Goal: Task Accomplishment & Management: Use online tool/utility

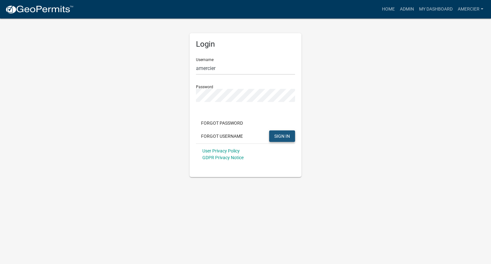
click at [282, 136] on span "SIGN IN" at bounding box center [282, 135] width 16 height 5
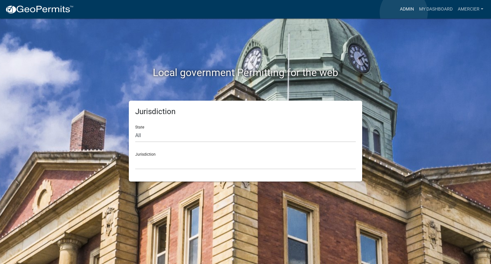
click at [404, 12] on link "Admin" at bounding box center [406, 9] width 19 height 12
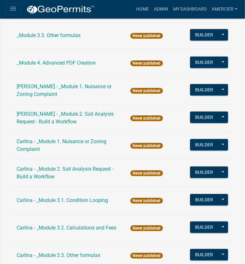
scroll to position [199, 0]
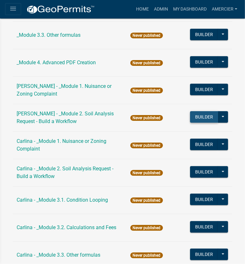
click at [203, 118] on button "Builder" at bounding box center [204, 117] width 28 height 12
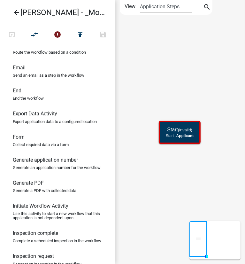
scroll to position [114, 0]
drag, startPoint x: 31, startPoint y: 155, endPoint x: 168, endPoint y: 166, distance: 136.7
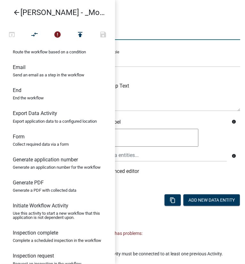
drag, startPoint x: 168, startPoint y: 166, endPoint x: 202, endPoint y: 35, distance: 135.8
click at [202, 35] on input "Form" at bounding box center [165, 33] width 150 height 13
click at [160, 16] on div "Form Activity Name Form Responsible Role Applicant Kian Engineer Admin Activity…" at bounding box center [165, 142] width 160 height 268
click at [14, 12] on icon "arrow_back" at bounding box center [17, 13] width 8 height 9
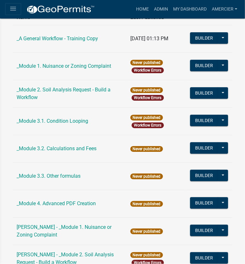
scroll to position [63, 0]
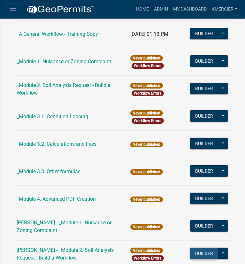
click at [200, 254] on button "Builder" at bounding box center [204, 254] width 28 height 12
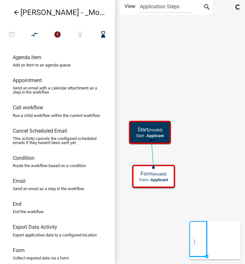
click at [151, 200] on icon "Start (invalid) Start - Applicant Form (invalid) Form - Applicant" at bounding box center [179, 131] width 129 height 263
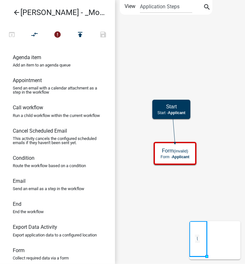
click at [161, 191] on icon "Start Start - Applicant Form (invalid) Form - Applicant" at bounding box center [179, 131] width 129 height 263
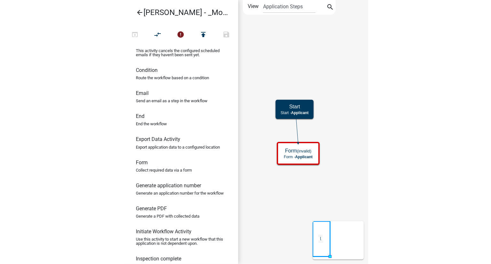
scroll to position [88, 0]
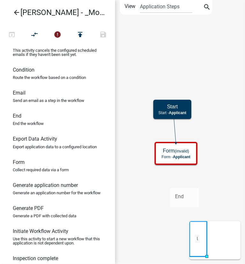
drag, startPoint x: 27, startPoint y: 129, endPoint x: 170, endPoint y: 182, distance: 152.3
click at [170, 182] on div "arrow_back [PERSON_NAME] - _Module 2. Soil Analysis Request - Build a Workflow …" at bounding box center [122, 132] width 245 height 264
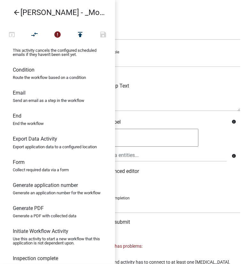
click at [176, 26] on div "Activity Name End" at bounding box center [165, 29] width 150 height 22
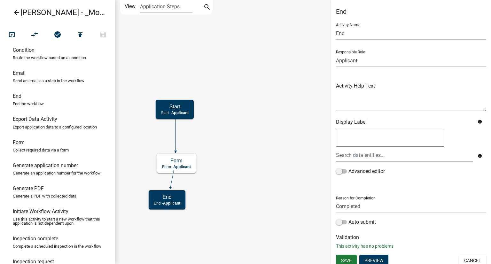
scroll to position [108, 0]
click at [15, 9] on icon "arrow_back" at bounding box center [17, 13] width 8 height 9
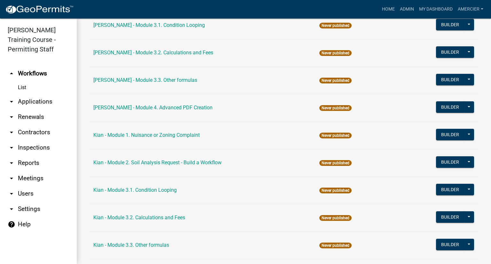
scroll to position [512, 0]
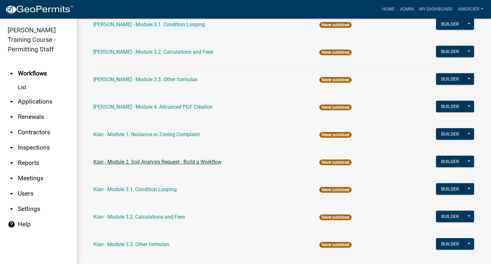
click at [97, 162] on link "Kian - Module 2. Soil Analysis Request - Build a Workflow" at bounding box center [157, 162] width 128 height 6
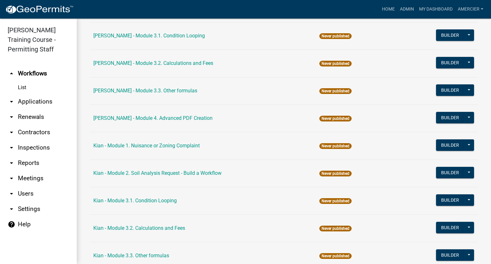
scroll to position [501, 0]
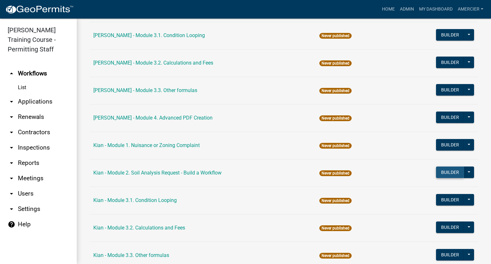
click at [439, 171] on button "Builder" at bounding box center [450, 173] width 28 height 12
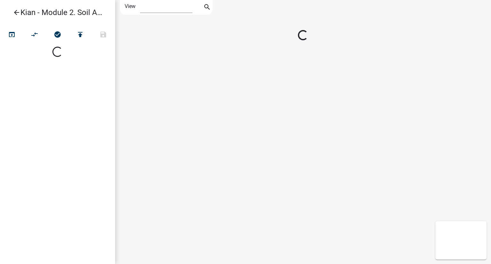
select select "1"
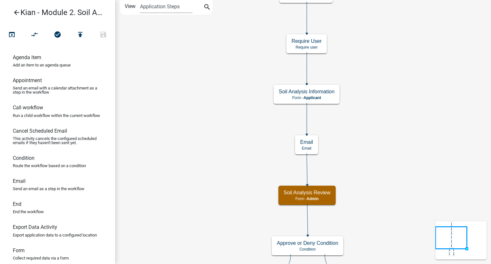
click at [17, 11] on icon "arrow_back" at bounding box center [17, 13] width 8 height 9
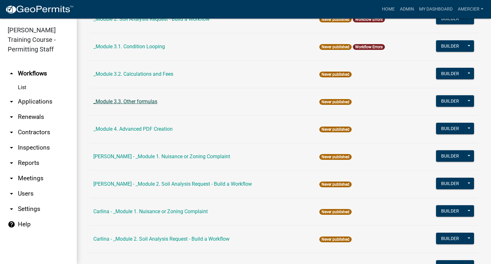
scroll to position [133, 0]
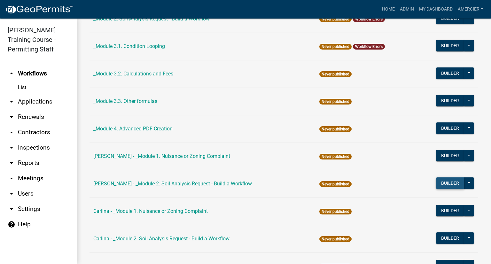
click at [441, 181] on button "Builder" at bounding box center [450, 183] width 28 height 12
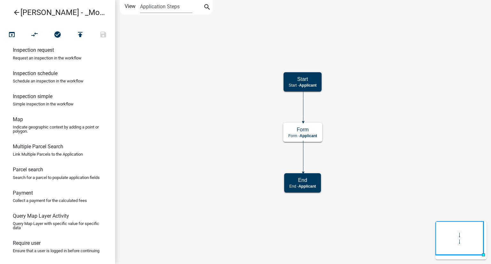
scroll to position [320, 0]
drag, startPoint x: 32, startPoint y: 191, endPoint x: 259, endPoint y: 99, distance: 244.7
click at [259, 99] on div "arrow_back [PERSON_NAME] - _Module 2. Soil Analysis Request - Build a Workflow …" at bounding box center [245, 132] width 491 height 264
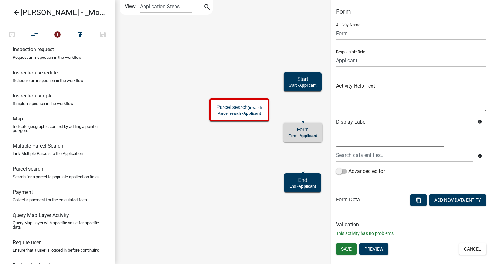
click at [262, 129] on icon "Start Start - Applicant Form Form - Applicant End End - Applicant Parcel search…" at bounding box center [302, 131] width 375 height 263
click at [473, 246] on button "Cancel" at bounding box center [472, 249] width 27 height 12
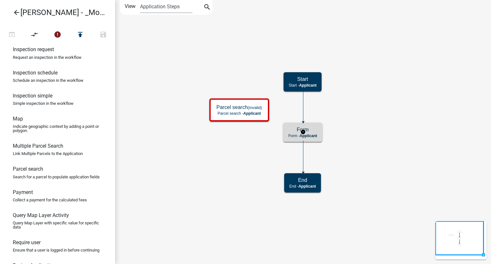
click at [291, 134] on p "Form - Applicant" at bounding box center [302, 136] width 29 height 4
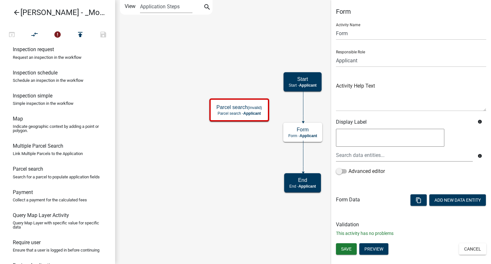
click at [233, 134] on icon "Start Start - Applicant Form Form - Applicant End End - Applicant Parcel search…" at bounding box center [302, 131] width 375 height 263
click at [216, 166] on icon "Start Start - Applicant Form Form - Applicant End End - Applicant Parcel search…" at bounding box center [302, 131] width 375 height 263
click at [462, 245] on button "Cancel" at bounding box center [472, 249] width 27 height 12
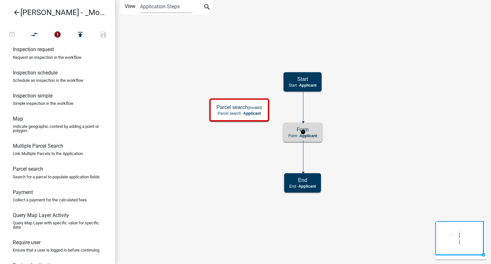
click at [315, 127] on h5 "Form" at bounding box center [302, 130] width 29 height 6
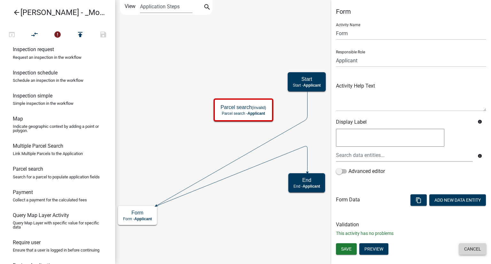
click at [472, 249] on button "Cancel" at bounding box center [472, 249] width 27 height 12
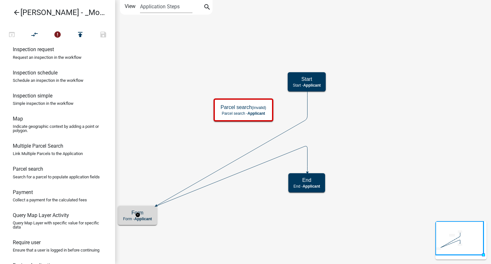
click at [122, 215] on div "Form Form - Applicant" at bounding box center [137, 215] width 39 height 19
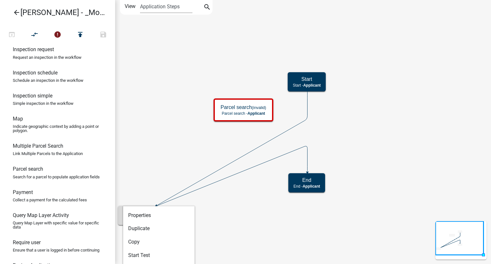
click at [122, 215] on div "Form Form - Applicant" at bounding box center [137, 215] width 39 height 19
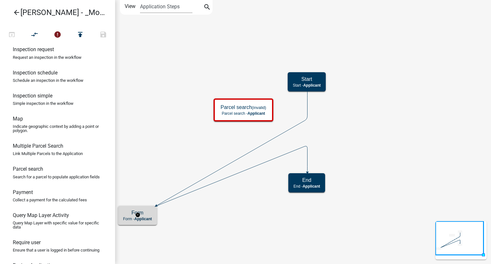
click at [122, 215] on div "Form Form - Applicant" at bounding box center [137, 215] width 39 height 19
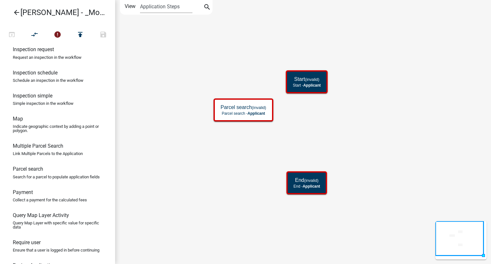
click at [214, 173] on icon "Start (invalid) Start - Applicant End (invalid) End - Applicant Parcel search (…" at bounding box center [302, 131] width 375 height 263
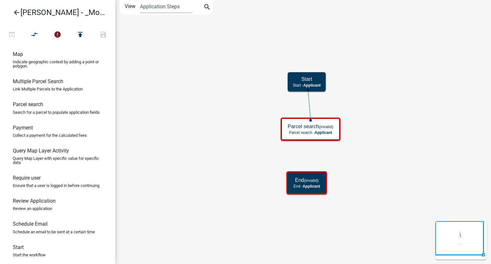
scroll to position [417, 0]
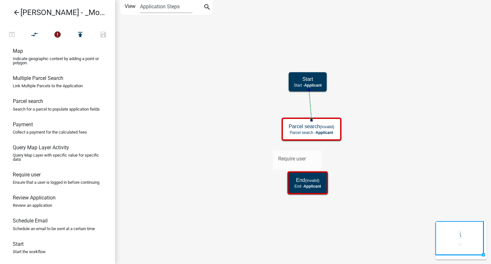
drag, startPoint x: 33, startPoint y: 173, endPoint x: 286, endPoint y: 145, distance: 255.4
click at [286, 145] on div "arrow_back [PERSON_NAME] - _Module 2. Soil Analysis Request - Build a Workflow …" at bounding box center [245, 132] width 491 height 264
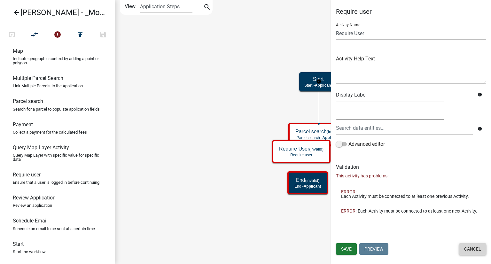
click at [469, 246] on button "Cancel" at bounding box center [472, 249] width 27 height 12
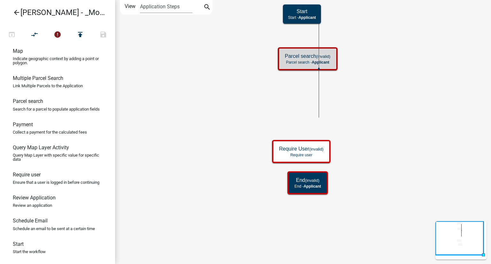
click at [378, 41] on icon "Start Start - Applicant End (invalid) End - Applicant Parcel search (invalid) P…" at bounding box center [302, 131] width 375 height 263
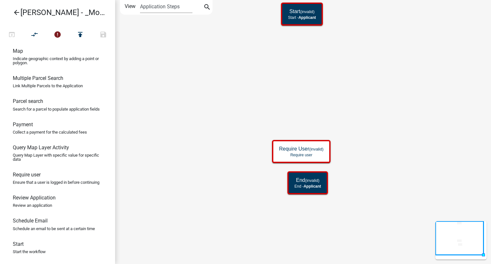
scroll to position [416, 0]
drag, startPoint x: 27, startPoint y: 102, endPoint x: 286, endPoint y: 58, distance: 262.5
click at [286, 58] on div "arrow_back [PERSON_NAME] - _Module 2. Soil Analysis Request - Build a Workflow …" at bounding box center [245, 132] width 491 height 264
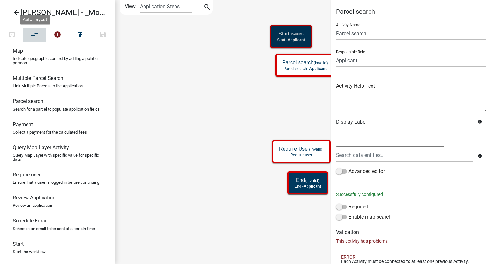
click at [36, 31] on icon "compare_arrows" at bounding box center [35, 35] width 8 height 9
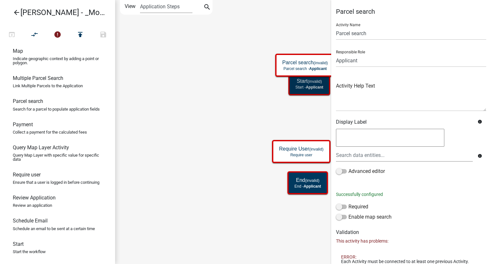
click at [205, 114] on icon "Start (invalid) Start - Applicant End (invalid) End - Applicant Require User (i…" at bounding box center [302, 131] width 375 height 263
click at [481, 131] on div at bounding box center [411, 139] width 150 height 20
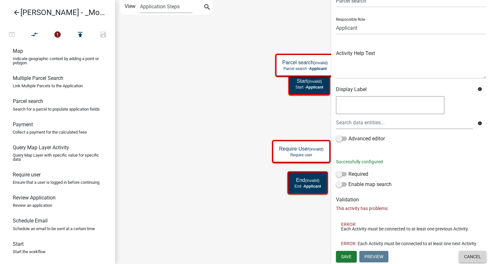
click at [464, 261] on button "Cancel" at bounding box center [472, 257] width 27 height 12
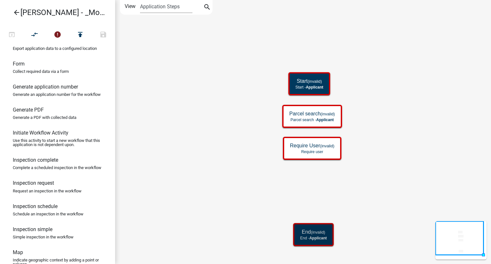
scroll to position [139, 0]
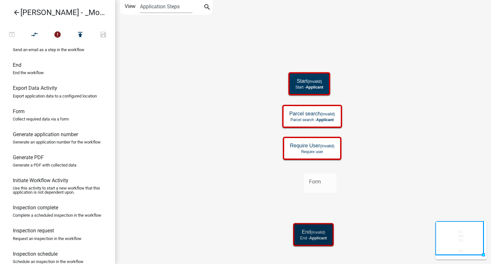
drag, startPoint x: 29, startPoint y: 129, endPoint x: 305, endPoint y: 168, distance: 278.8
click at [305, 168] on div "arrow_back [PERSON_NAME] - _Module 2. Soil Analysis Request - Build a Workflow …" at bounding box center [245, 132] width 491 height 264
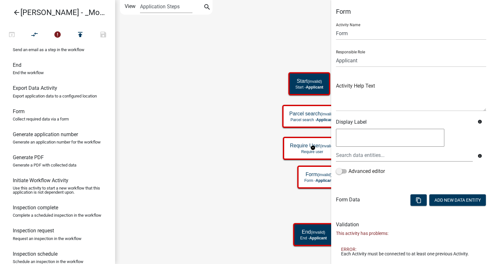
scroll to position [29, 0]
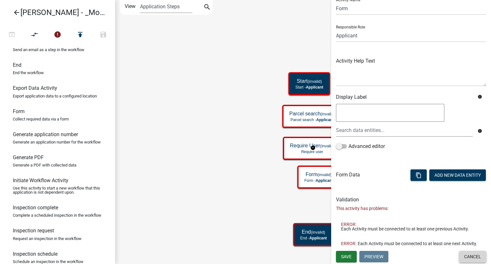
click at [467, 259] on button "Cancel" at bounding box center [472, 257] width 27 height 12
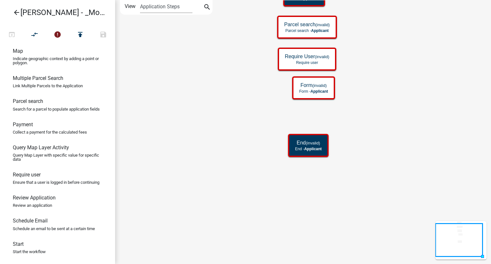
scroll to position [407, 0]
drag, startPoint x: 27, startPoint y: 136, endPoint x: 306, endPoint y: 105, distance: 280.7
click at [306, 105] on div "arrow_back [PERSON_NAME] - _Module 2. Soil Analysis Request - Build a Workflow …" at bounding box center [245, 132] width 491 height 264
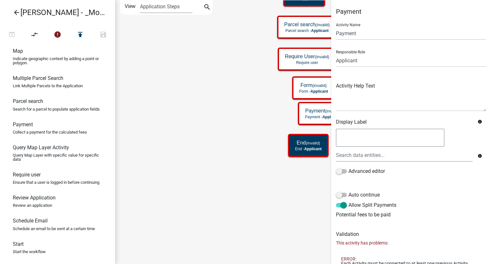
scroll to position [58, 0]
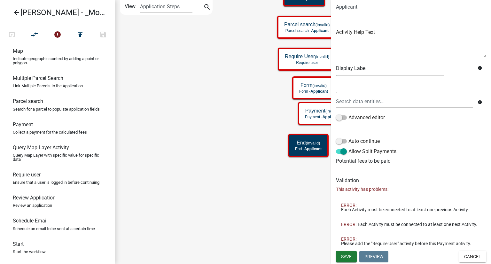
click at [474, 250] on li "ERROR: Please add the "Require User" activity before this Payment activity." at bounding box center [411, 241] width 150 height 19
click at [472, 256] on button "Cancel" at bounding box center [472, 257] width 27 height 12
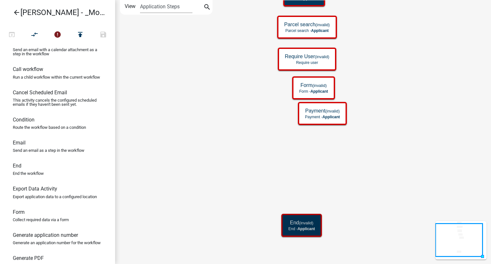
scroll to position [36, 0]
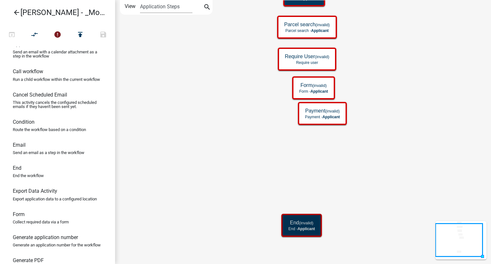
click at [15, 14] on icon "arrow_back" at bounding box center [17, 13] width 8 height 9
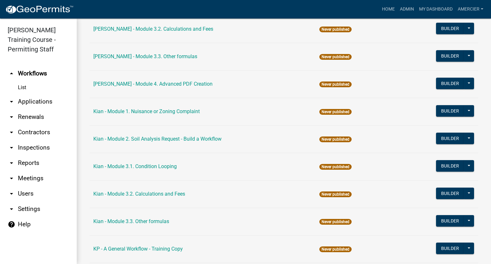
scroll to position [535, 0]
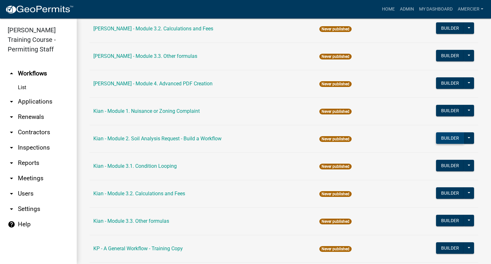
click at [442, 133] on button "Builder" at bounding box center [450, 138] width 28 height 12
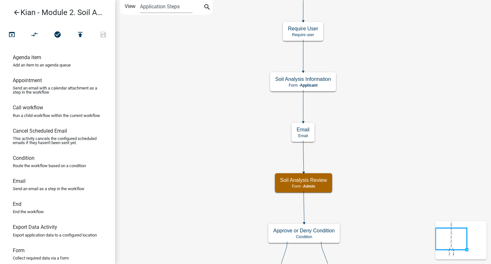
click at [19, 12] on icon "arrow_back" at bounding box center [17, 13] width 8 height 9
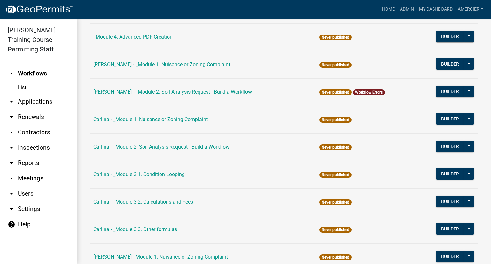
scroll to position [226, 0]
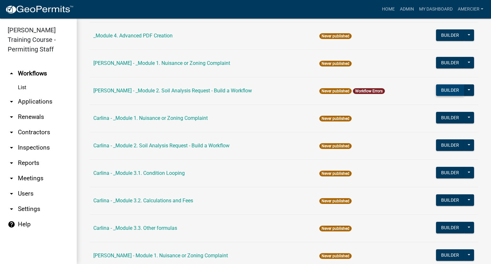
click at [442, 86] on button "Builder" at bounding box center [450, 90] width 28 height 12
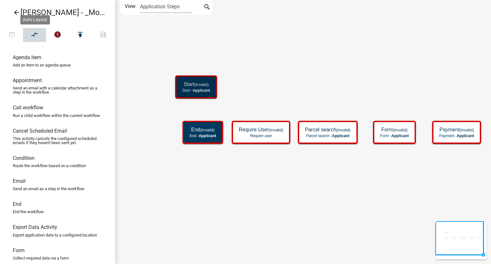
click at [36, 34] on icon "compare_arrows" at bounding box center [35, 35] width 8 height 9
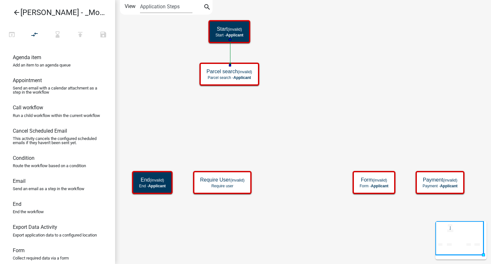
click at [340, 71] on icon "Start (invalid) Start - Applicant End (invalid) End - Applicant Require User (i…" at bounding box center [302, 131] width 375 height 263
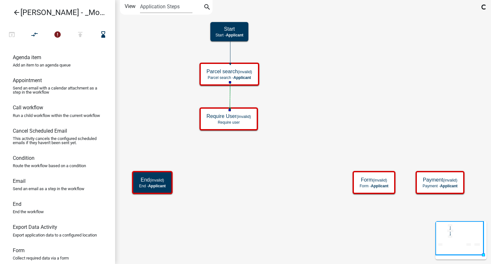
click at [315, 65] on icon "Start Start - Applicant End (invalid) End - Applicant Require User (invalid) Re…" at bounding box center [302, 131] width 375 height 263
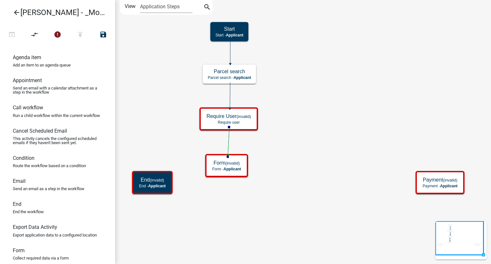
click at [295, 151] on icon "Start Start - Applicant End (invalid) End - Applicant Require User (invalid) Re…" at bounding box center [302, 131] width 375 height 263
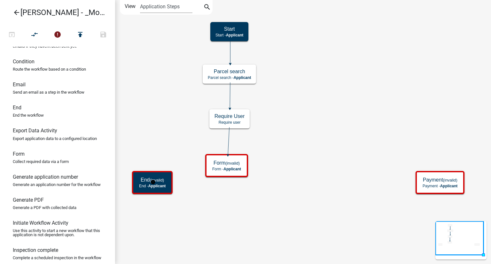
scroll to position [96, 0]
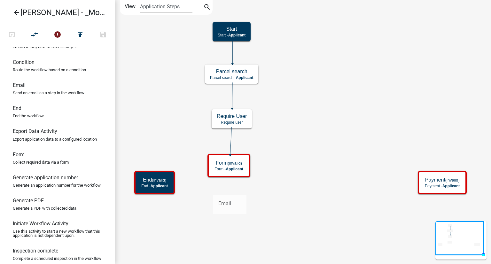
drag, startPoint x: 39, startPoint y: 99, endPoint x: 213, endPoint y: 190, distance: 196.5
click at [213, 190] on div "arrow_back [PERSON_NAME] - _Module 2. Soil Analysis Request - Build a Workflow …" at bounding box center [245, 132] width 491 height 264
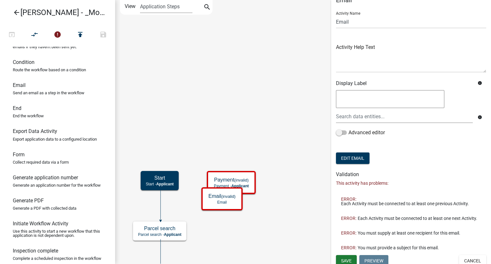
scroll to position [20, 0]
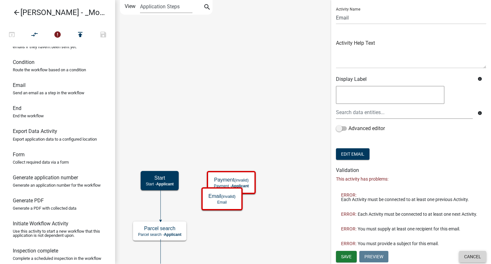
click at [469, 259] on button "Cancel" at bounding box center [472, 257] width 27 height 12
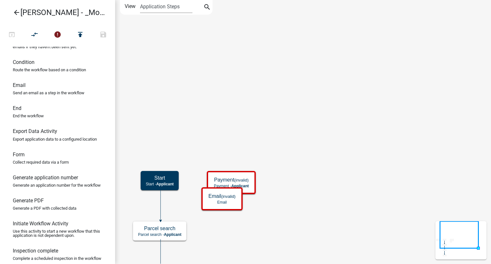
scroll to position [0, 0]
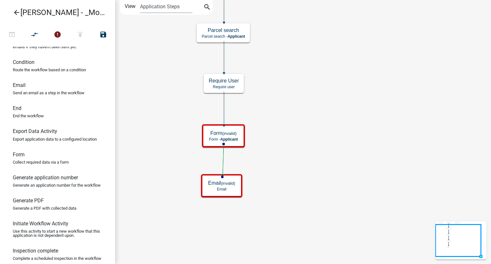
click at [263, 166] on icon "Start Start - Applicant End (invalid) End - Applicant Require User Require user…" at bounding box center [302, 131] width 375 height 263
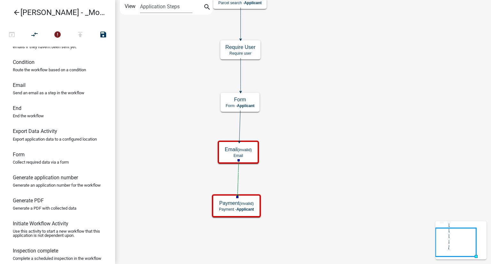
click at [294, 164] on icon "Start Start - Applicant End (invalid) End - Applicant Require User Require user…" at bounding box center [302, 131] width 375 height 263
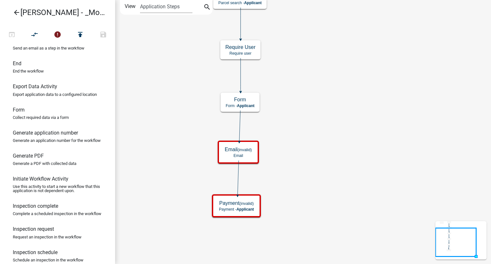
scroll to position [141, 0]
drag, startPoint x: 35, startPoint y: 126, endPoint x: 222, endPoint y: 238, distance: 217.6
click at [222, 238] on div "arrow_back [PERSON_NAME] - _Module 2. Soil Analysis Request - Build a Workflow …" at bounding box center [245, 132] width 491 height 264
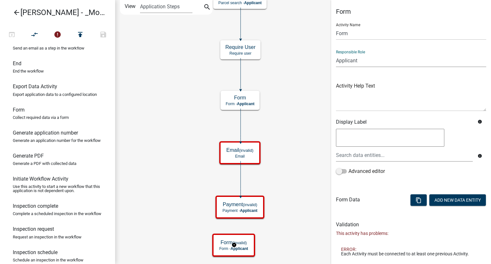
click at [362, 58] on select "Applicant Kian Engineer Admin" at bounding box center [411, 60] width 150 height 13
select select "1915EA58-7059-4941-9CAC-DBBDEE29AFEC"
click at [336, 54] on select "Applicant Kian Engineer Admin" at bounding box center [411, 60] width 150 height 13
click at [317, 67] on icon "Start Start - Applicant End (invalid) End - Applicant Require User Require user…" at bounding box center [302, 131] width 375 height 263
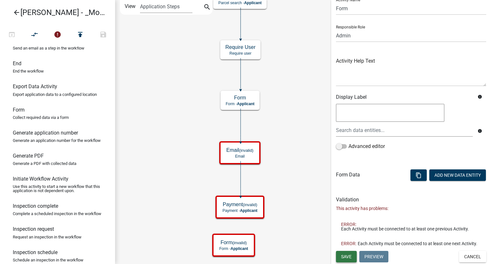
click at [352, 256] on span "Save" at bounding box center [346, 256] width 11 height 5
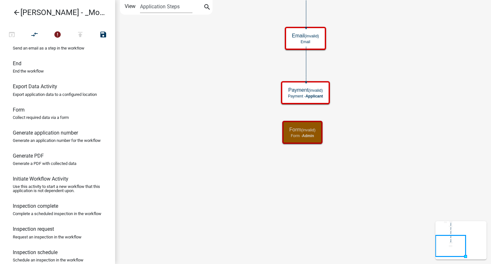
scroll to position [0, 0]
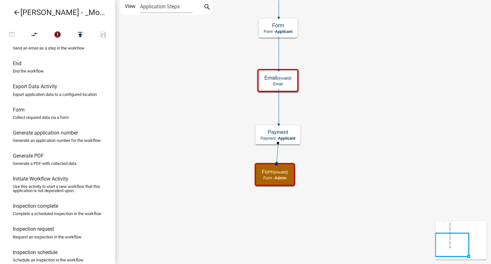
click at [362, 134] on icon "Start Start - Applicant End (invalid) End - Applicant Require User Require user…" at bounding box center [302, 131] width 375 height 263
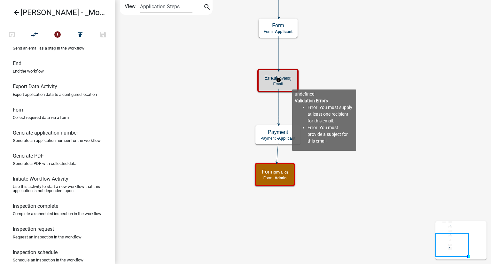
click at [292, 84] on p "Email" at bounding box center [277, 84] width 27 height 4
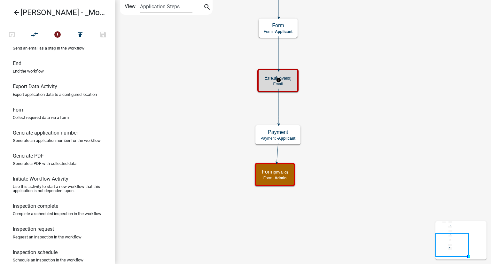
click at [292, 84] on p "Email" at bounding box center [277, 84] width 27 height 4
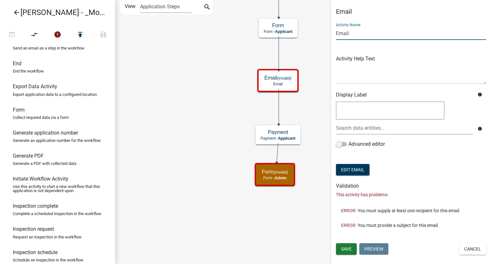
click at [366, 32] on input "Email" at bounding box center [411, 33] width 150 height 13
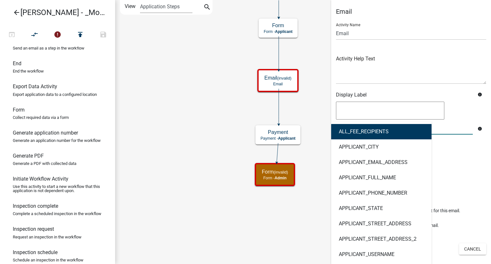
click at [353, 129] on div "ALL_FEE_RECIPIENTS APPLICANT_CITY APPLICANT_EMAIL_ADDRESS APPLICANT_FULL_NAME A…" at bounding box center [404, 127] width 146 height 13
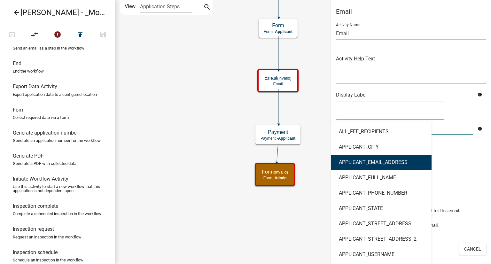
click at [346, 164] on ngb-highlight "APPLICANT_EMAIL_ADDRESS" at bounding box center [373, 162] width 69 height 5
type textarea "APPLICANT_EMAIL_ADDRESS"
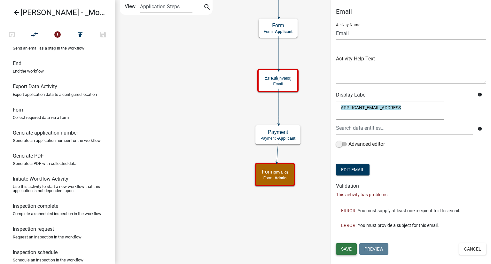
click at [345, 244] on button "Save" at bounding box center [346, 249] width 21 height 12
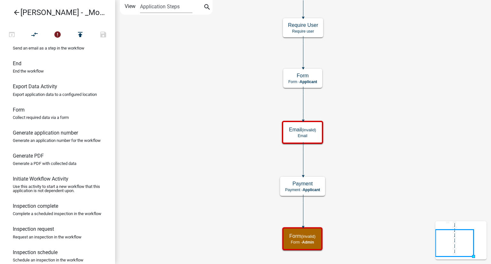
click at [370, 105] on icon "Start Start - Applicant End (invalid) End - Applicant Require User Require user…" at bounding box center [302, 131] width 375 height 263
click at [297, 135] on p "Email" at bounding box center [302, 136] width 27 height 4
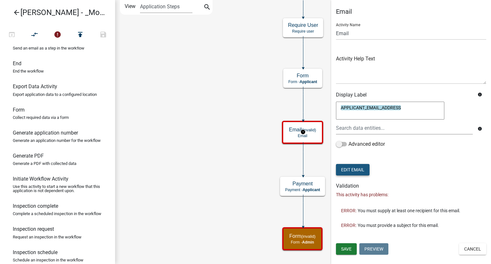
click at [358, 171] on button "Edit Email" at bounding box center [353, 170] width 34 height 12
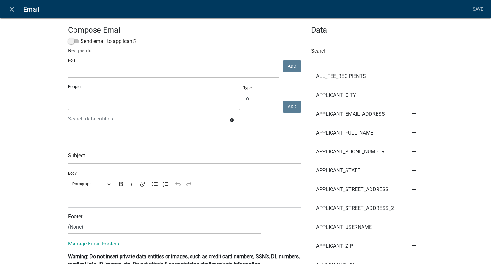
scroll to position [15, 0]
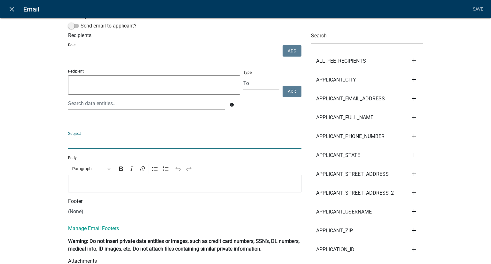
click at [127, 144] on input "text" at bounding box center [184, 142] width 233 height 13
type input "T"
type input "We have Received Your Application"
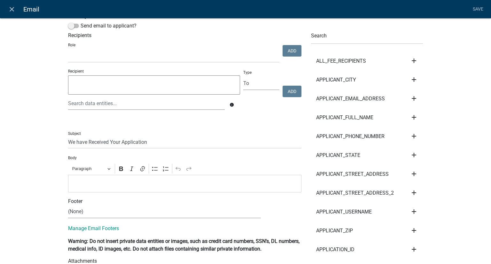
click at [173, 91] on textarea at bounding box center [154, 84] width 172 height 19
click at [126, 109] on div at bounding box center [146, 103] width 166 height 13
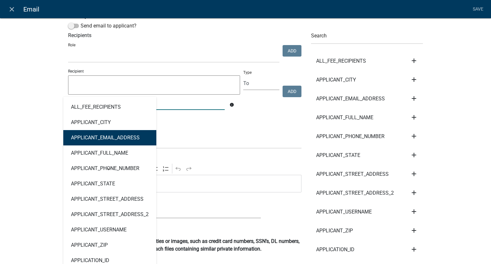
click at [109, 139] on ngb-highlight "APPLICANT_EMAIL_ADDRESS" at bounding box center [105, 137] width 69 height 5
type textarea "APPLICANT_EMAIL_ADDRESS"
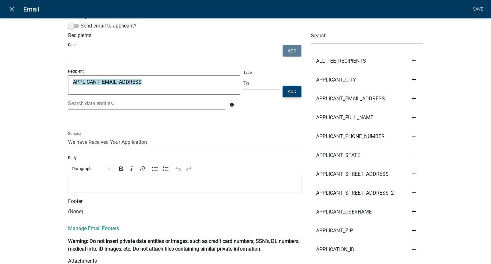
click at [293, 92] on button "Add" at bounding box center [292, 92] width 19 height 12
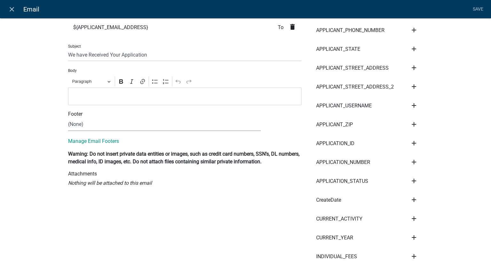
scroll to position [123, 0]
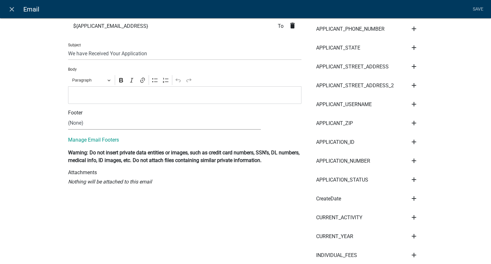
click at [474, 8] on li "Save" at bounding box center [478, 9] width 16 height 12
drag, startPoint x: 474, startPoint y: 8, endPoint x: 333, endPoint y: 8, distance: 141.0
click at [333, 8] on nav "close Email Save" at bounding box center [245, 9] width 491 height 18
click at [482, 7] on li "Save" at bounding box center [478, 9] width 16 height 12
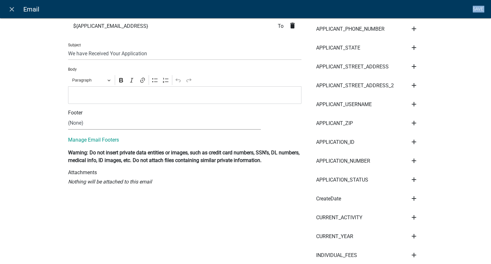
click at [482, 7] on li "Save" at bounding box center [478, 9] width 16 height 12
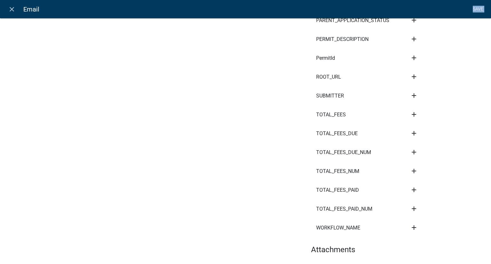
scroll to position [1907, 0]
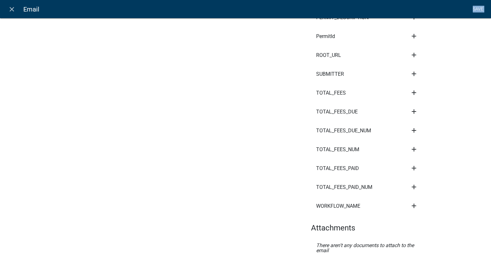
click at [476, 10] on li "Save" at bounding box center [478, 9] width 16 height 12
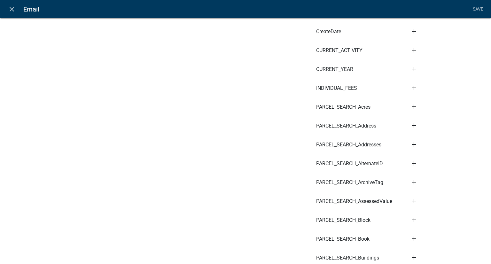
scroll to position [0, 0]
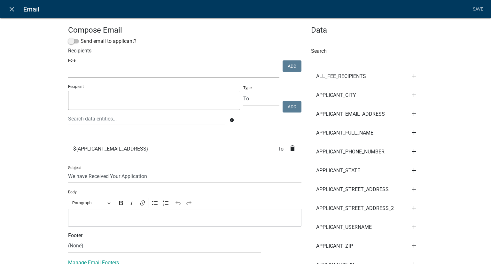
click at [290, 58] on div "Role kiantest Kian Engineer Admin Add" at bounding box center [184, 67] width 237 height 22
click at [68, 44] on label "Send email to applicant?" at bounding box center [102, 41] width 68 height 8
click at [81, 37] on input "Send email to applicant?" at bounding box center [81, 37] width 0 height 0
click at [477, 9] on li "Save" at bounding box center [478, 9] width 16 height 12
drag, startPoint x: 477, startPoint y: 9, endPoint x: 330, endPoint y: 17, distance: 147.0
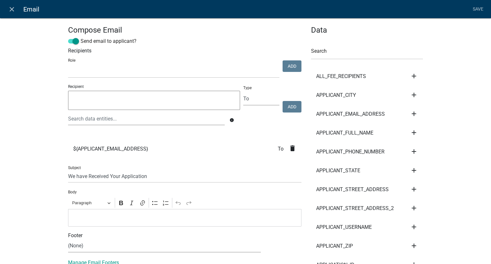
click at [330, 17] on nav "close Email Save" at bounding box center [245, 9] width 491 height 18
drag, startPoint x: 280, startPoint y: 78, endPoint x: 264, endPoint y: 78, distance: 15.3
click at [79, 61] on div "Role kiantest Kian Engineer Admin" at bounding box center [173, 67] width 214 height 22
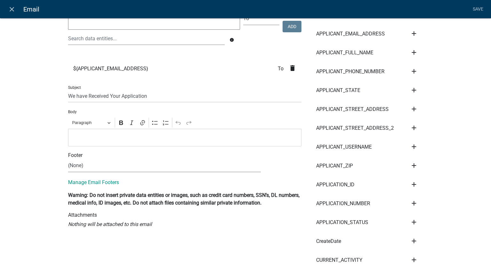
scroll to position [90, 0]
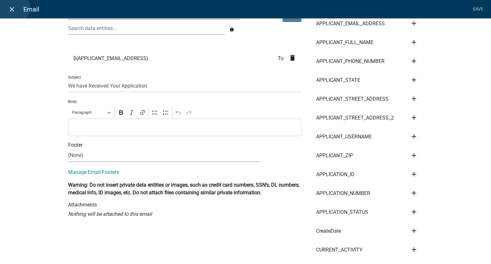
click at [14, 8] on icon "close" at bounding box center [12, 9] width 8 height 8
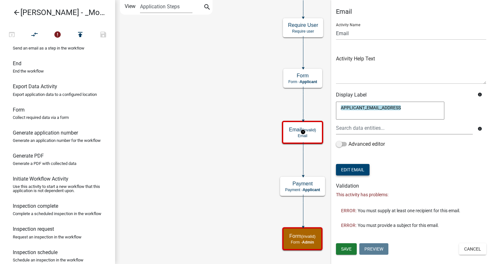
scroll to position [0, 0]
click at [339, 146] on span at bounding box center [341, 144] width 11 height 4
click at [348, 140] on input "Advanced editor" at bounding box center [348, 140] width 0 height 0
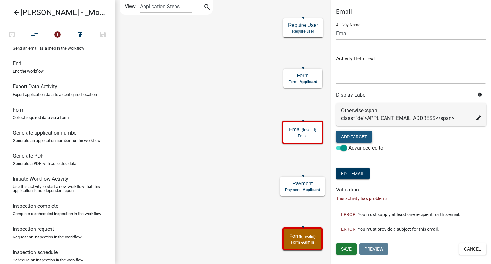
click at [355, 140] on button "Add Target" at bounding box center [354, 137] width 36 height 12
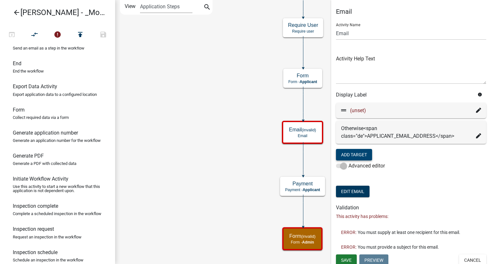
click at [476, 110] on icon at bounding box center [478, 110] width 5 height 5
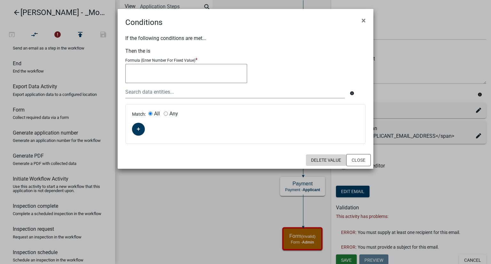
click at [325, 161] on button "Delete Value" at bounding box center [326, 160] width 40 height 12
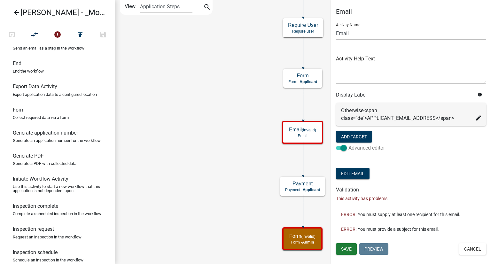
click at [343, 147] on span at bounding box center [341, 148] width 11 height 4
click at [348, 144] on input "Advanced editor" at bounding box center [348, 144] width 0 height 0
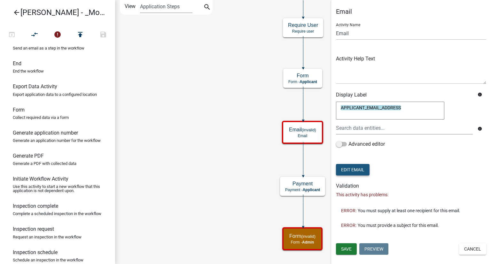
click at [353, 167] on button "Edit Email" at bounding box center [353, 170] width 34 height 12
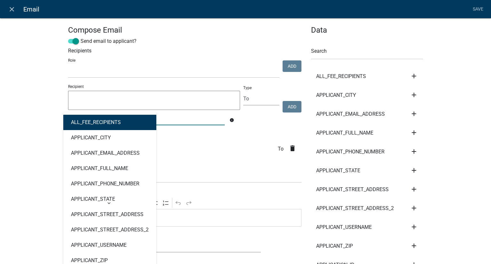
click at [125, 119] on div "ALL_FEE_RECIPIENTS APPLICANT_CITY APPLICANT_EMAIL_ADDRESS APPLICANT_FULL_NAME A…" at bounding box center [146, 118] width 166 height 13
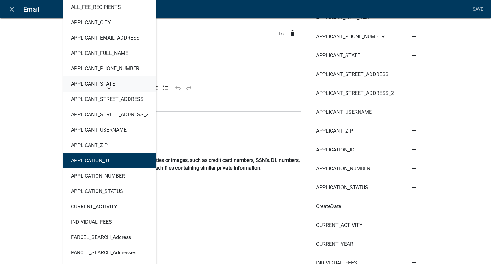
scroll to position [116, 0]
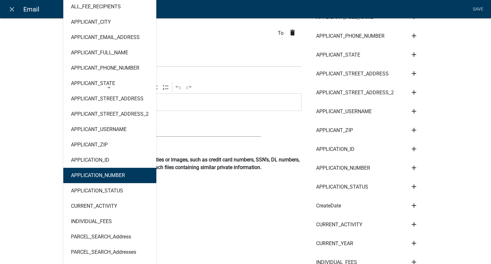
click at [238, 109] on div "Editor editing area: main. Press Alt+0 for help." at bounding box center [184, 102] width 233 height 18
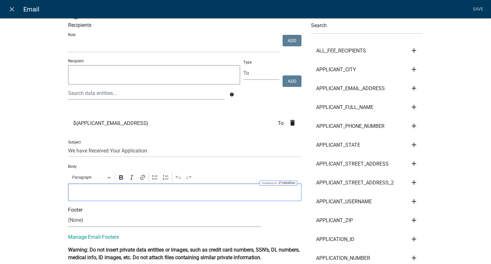
scroll to position [47, 0]
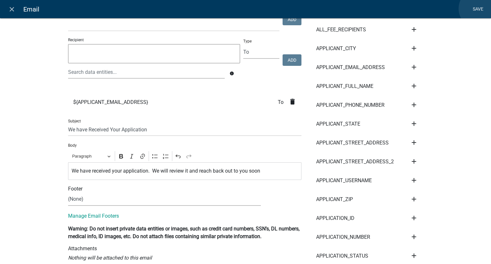
click at [479, 9] on link "Save" at bounding box center [478, 9] width 16 height 12
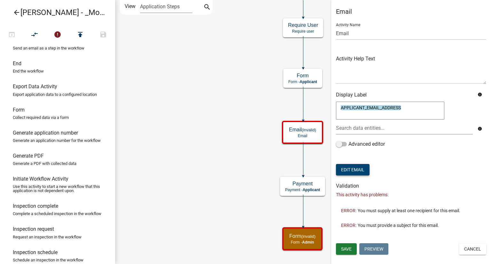
scroll to position [0, 0]
click at [263, 173] on icon "Start Start - Applicant End (invalid) End - Applicant Require User Require user…" at bounding box center [302, 131] width 375 height 263
click at [343, 249] on span "Save" at bounding box center [346, 248] width 11 height 5
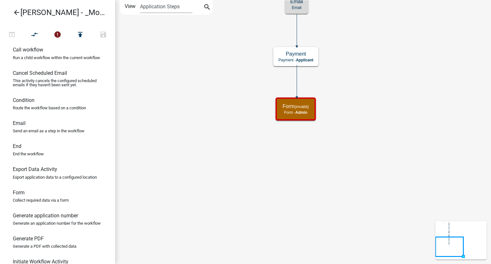
scroll to position [58, 0]
drag, startPoint x: 29, startPoint y: 113, endPoint x: 280, endPoint y: 148, distance: 253.4
click at [280, 148] on div "arrow_back [PERSON_NAME] - _Module 2. Soil Analysis Request - Build a Workflow …" at bounding box center [245, 132] width 491 height 264
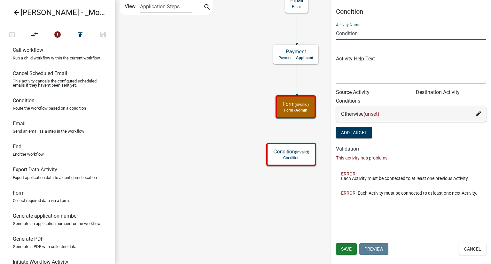
drag, startPoint x: 370, startPoint y: 35, endPoint x: 314, endPoint y: 36, distance: 56.0
click at [314, 36] on main "Start Start - Applicant End (invalid) End - Applicant Require User Require user…" at bounding box center [303, 132] width 376 height 264
type input "Approve or Deny"
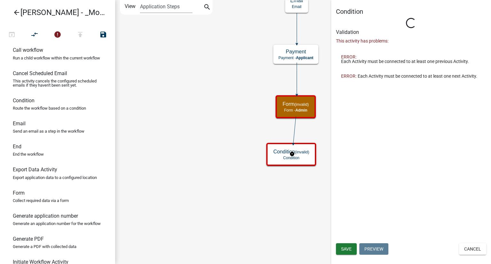
type input "Condition"
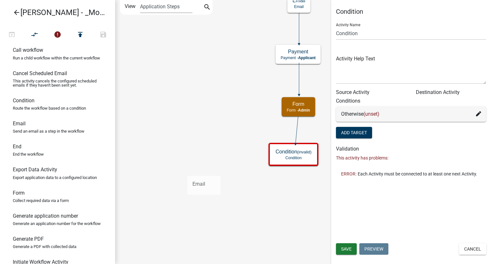
drag, startPoint x: 24, startPoint y: 136, endPoint x: 187, endPoint y: 170, distance: 166.3
click at [187, 170] on div "arrow_back [PERSON_NAME] - _Module 2. Soil Analysis Request - Build a Workflow …" at bounding box center [245, 132] width 491 height 264
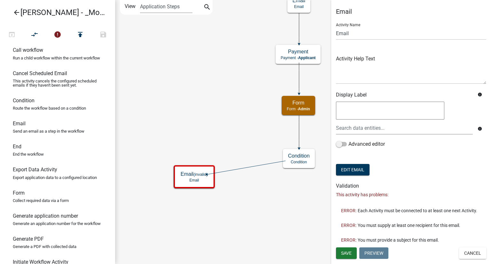
click at [280, 227] on icon "Start Start - Applicant End (invalid) End - Applicant Require User Require user…" at bounding box center [302, 131] width 375 height 263
click at [344, 255] on span "Save" at bounding box center [346, 252] width 11 height 5
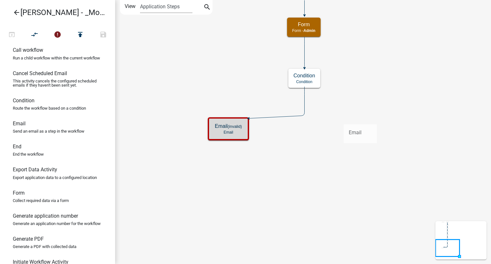
drag, startPoint x: 34, startPoint y: 134, endPoint x: 344, endPoint y: 119, distance: 309.8
click at [344, 119] on div "arrow_back [PERSON_NAME] - _Module 2. Soil Analysis Request - Build a Workflow …" at bounding box center [245, 132] width 491 height 264
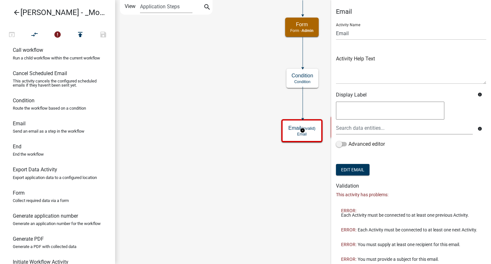
scroll to position [20, 0]
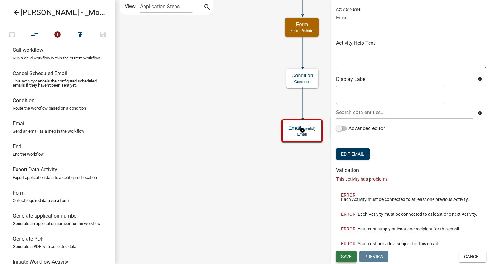
click at [347, 255] on span "Save" at bounding box center [346, 256] width 11 height 5
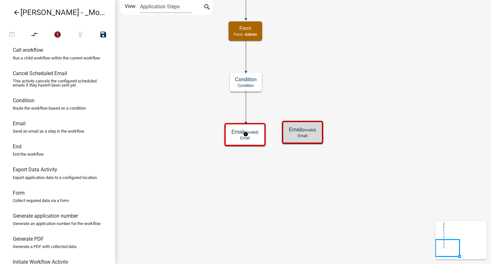
scroll to position [0, 0]
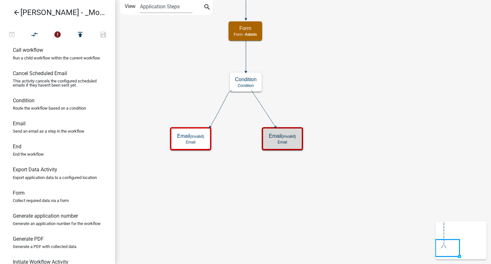
click at [348, 89] on icon "Start Start - Applicant End (invalid) End - Applicant Require User Require user…" at bounding box center [302, 131] width 375 height 263
click at [28, 156] on p "End the workflow" at bounding box center [28, 154] width 31 height 4
drag, startPoint x: 28, startPoint y: 160, endPoint x: 173, endPoint y: 177, distance: 146.1
click at [173, 177] on div "arrow_back [PERSON_NAME] - _Module 2. Soil Analysis Request - Build a Workflow …" at bounding box center [245, 132] width 491 height 264
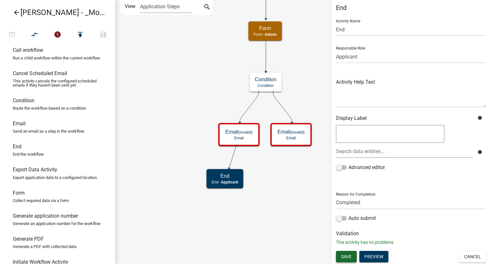
scroll to position [4, 0]
drag, startPoint x: 350, startPoint y: 256, endPoint x: 343, endPoint y: 253, distance: 7.2
click at [343, 254] on span "Save" at bounding box center [346, 256] width 11 height 5
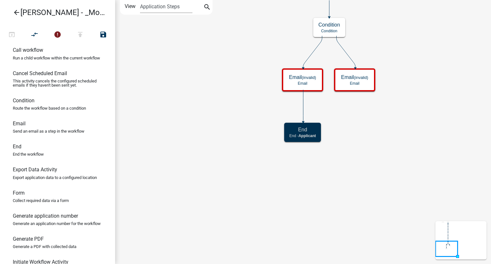
scroll to position [0, 0]
click at [343, 253] on icon "Start Start - Applicant End (invalid) End - Applicant Require User Require user…" at bounding box center [302, 131] width 375 height 263
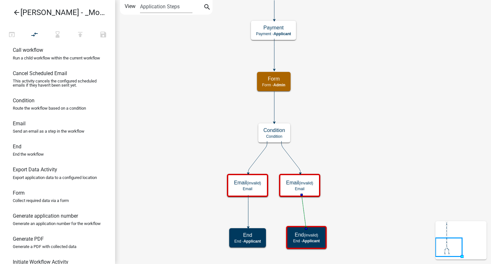
click at [367, 176] on icon "Start Start - Applicant End (invalid) End - Applicant Require User Require user…" at bounding box center [302, 131] width 375 height 263
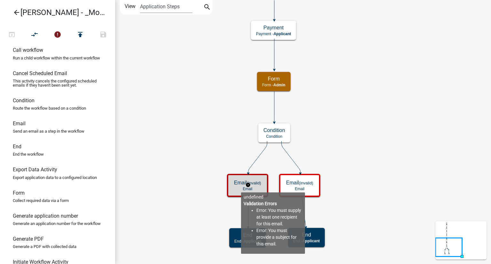
click at [241, 187] on p "Email" at bounding box center [247, 189] width 27 height 4
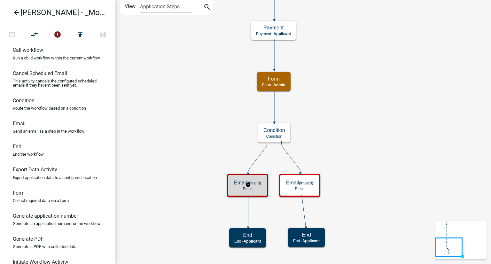
click at [241, 187] on p "Email" at bounding box center [247, 189] width 27 height 4
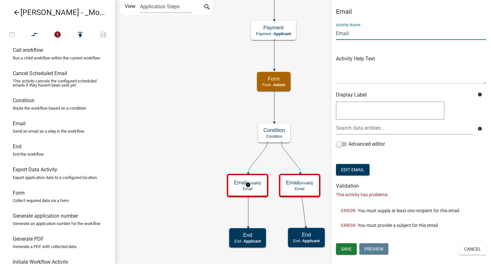
click at [358, 33] on input "Email" at bounding box center [411, 33] width 150 height 13
drag, startPoint x: 358, startPoint y: 33, endPoint x: 312, endPoint y: 40, distance: 46.3
click at [312, 40] on main "Start Start - Applicant End End - Applicant Require User Require user Parcel se…" at bounding box center [303, 132] width 376 height 264
type input "Approval Notification"
click at [355, 169] on button "Edit Email" at bounding box center [353, 170] width 34 height 12
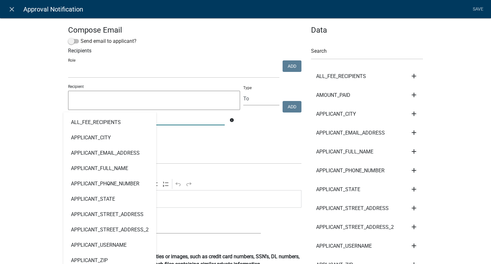
click at [160, 117] on input "text" at bounding box center [146, 118] width 157 height 13
type input "app"
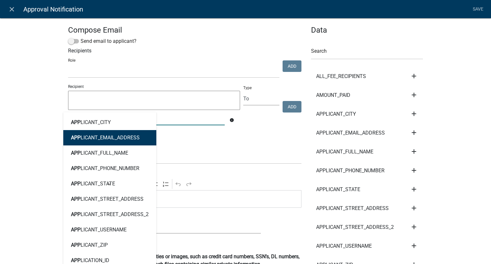
click at [118, 138] on ngb-highlight "APP LICANT_EMAIL_ADDRESS" at bounding box center [105, 137] width 69 height 5
type textarea "APPLICANT_EMAIL_ADDRESS"
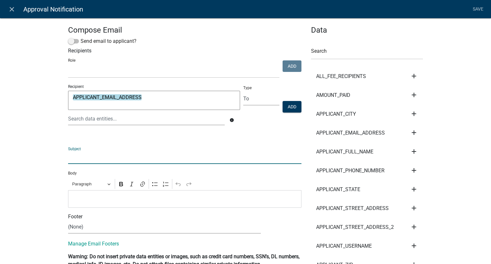
click at [100, 155] on input "text" at bounding box center [184, 157] width 233 height 13
type input "Your Application Has Been Approved"
click at [120, 200] on p "Editor editing area: main. Press Alt+0 for help." at bounding box center [185, 199] width 227 height 8
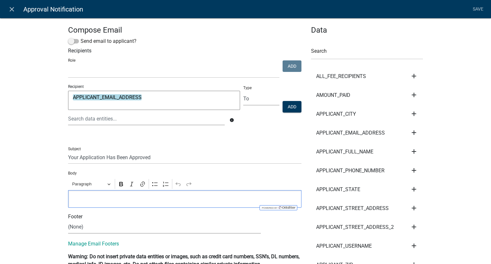
click at [120, 200] on p "Editor editing area: main. Press Alt+0 for help." at bounding box center [185, 199] width 227 height 8
click at [480, 8] on li "Save" at bounding box center [478, 9] width 16 height 12
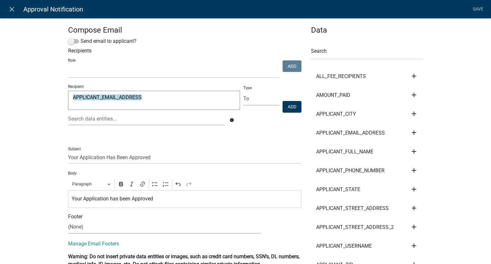
click at [480, 8] on li "Save" at bounding box center [478, 9] width 16 height 12
click at [289, 105] on button "Add" at bounding box center [292, 107] width 19 height 12
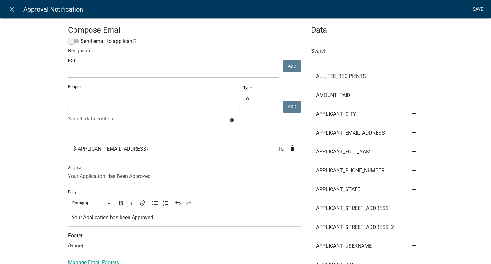
click at [480, 9] on link "Save" at bounding box center [478, 9] width 16 height 12
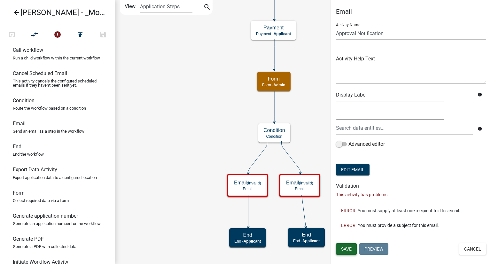
click at [344, 251] on span "Save" at bounding box center [346, 248] width 11 height 5
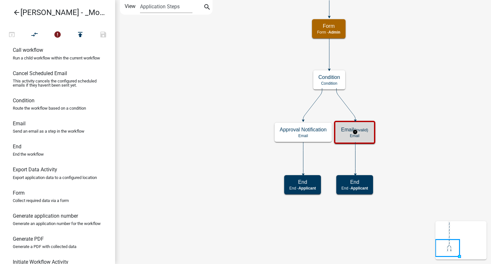
click at [361, 135] on p "Email" at bounding box center [354, 136] width 27 height 4
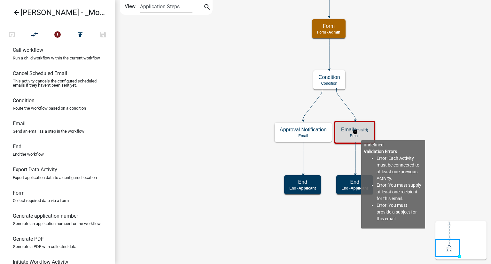
click at [361, 135] on p "Email" at bounding box center [354, 136] width 27 height 4
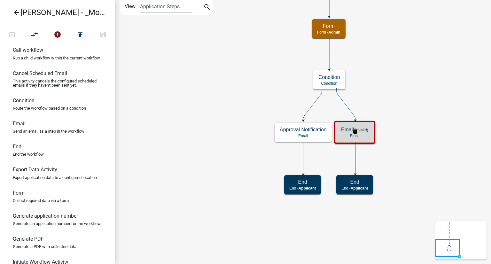
click at [361, 135] on p "Email" at bounding box center [354, 136] width 27 height 4
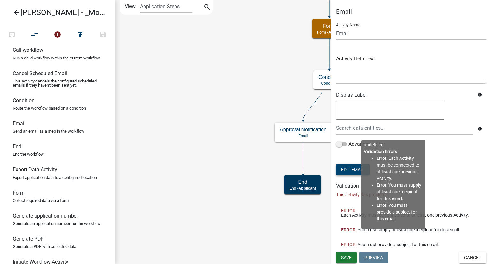
drag, startPoint x: 484, startPoint y: 165, endPoint x: 345, endPoint y: 170, distance: 138.8
click at [345, 170] on div "Email Activity Name Email Activity Help Text Display Label info info Advanced e…" at bounding box center [411, 130] width 160 height 244
click at [345, 170] on button "Edit Email" at bounding box center [353, 170] width 34 height 12
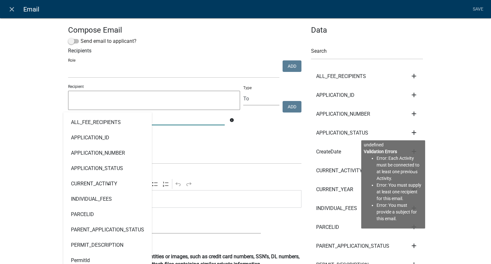
click at [162, 115] on input "text" at bounding box center [146, 118] width 157 height 13
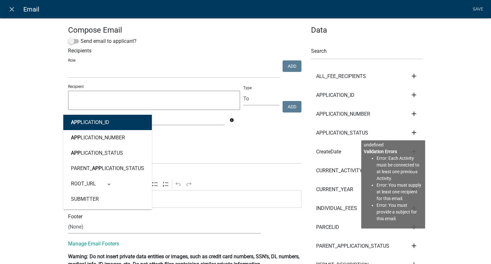
click at [203, 150] on div "Subject" at bounding box center [184, 153] width 233 height 22
click at [116, 115] on div "app APP LICATION_ID APP LICATION_NUMBER APP LICATION_STATUS PARENT_ APP LICATIO…" at bounding box center [146, 118] width 166 height 13
type input "a"
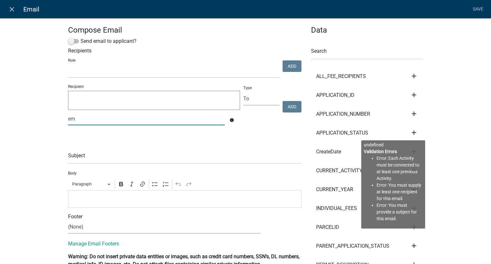
type input "e"
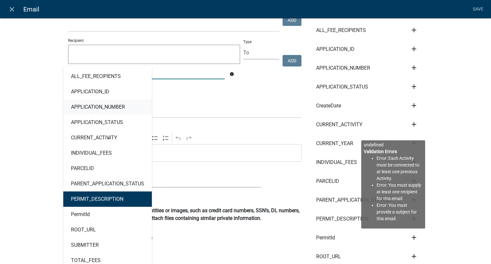
scroll to position [46, 0]
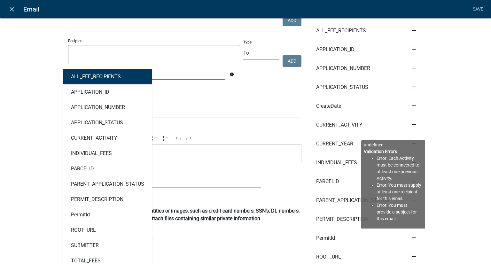
click at [118, 75] on ngb-highlight "ALL_FEE_RECIPIENTS" at bounding box center [96, 76] width 50 height 5
type textarea "ALL_FEE_RECIPIENTS"
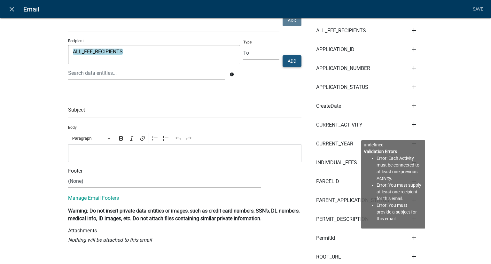
click at [287, 61] on button "Add" at bounding box center [292, 61] width 19 height 12
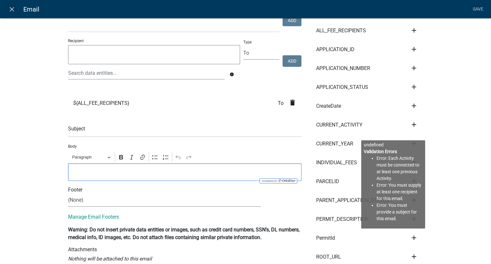
click at [103, 174] on p "Editor editing area: main. Press Alt+0 for help." at bounding box center [185, 172] width 227 height 8
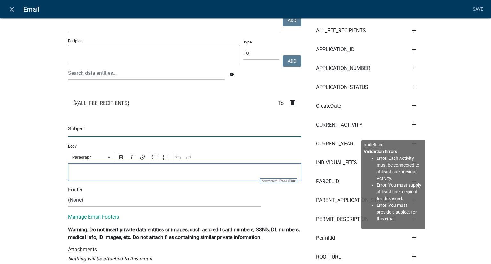
click at [100, 136] on input "text" at bounding box center [184, 130] width 233 height 13
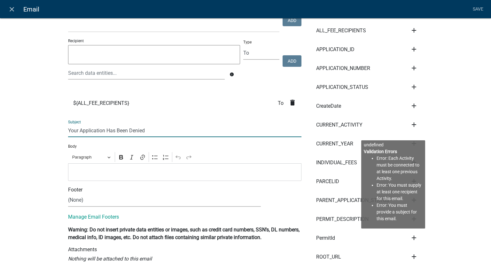
type input "Your Application Has Been Denied"
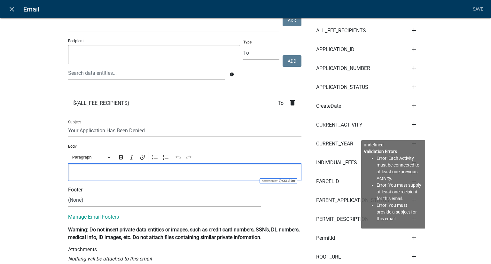
click at [84, 172] on p "Editor editing area: main. Press Alt+0 for help." at bounding box center [185, 172] width 227 height 8
click at [204, 209] on div "Compose Email Send email to applicant? Recipients Role kiantest Kian Engineer A…" at bounding box center [184, 224] width 243 height 488
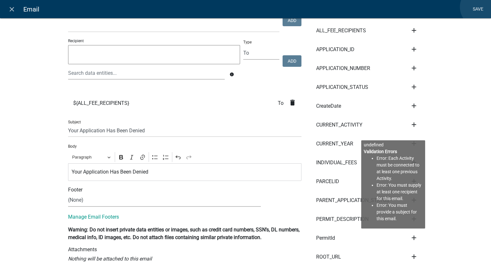
click at [480, 7] on link "Save" at bounding box center [478, 9] width 16 height 12
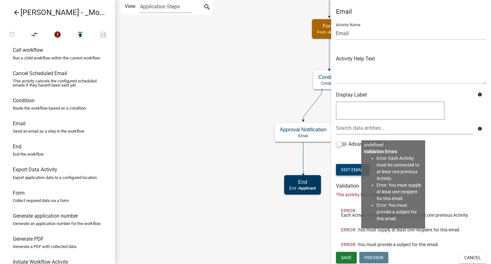
scroll to position [0, 0]
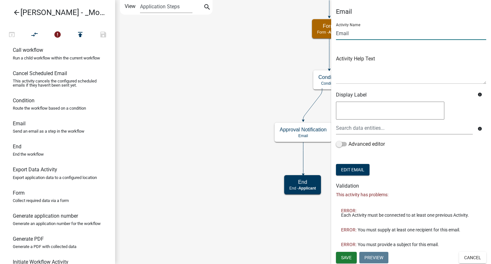
click at [357, 29] on input "Email" at bounding box center [411, 33] width 150 height 13
drag, startPoint x: 357, startPoint y: 29, endPoint x: 315, endPoint y: 32, distance: 42.3
click at [315, 32] on main "Start Start - Applicant End End - Applicant Require User Require user Parcel se…" at bounding box center [303, 132] width 376 height 264
type input "Denial email"
click at [350, 260] on button "Save" at bounding box center [346, 258] width 21 height 12
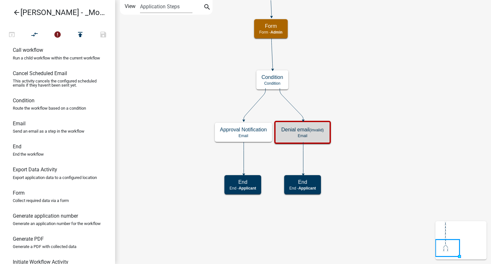
click at [358, 81] on icon "Start Start - Applicant End End - Applicant Require User Require user Parcel se…" at bounding box center [302, 131] width 375 height 263
click at [358, 117] on icon "Start Start - Applicant End End - Applicant Require User Require user Parcel se…" at bounding box center [302, 131] width 375 height 263
click at [302, 116] on icon at bounding box center [291, 104] width 23 height 32
click at [303, 161] on icon at bounding box center [303, 158] width 0 height 32
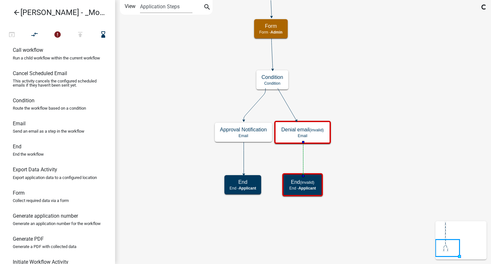
click at [364, 166] on icon "Start Start - Applicant End (invalid) End - Applicant Require User Require user…" at bounding box center [302, 131] width 375 height 263
click at [303, 149] on icon at bounding box center [303, 158] width 0 height 32
click at [370, 71] on icon "Start Start - Applicant End End - Applicant Require User Require user Parcel se…" at bounding box center [302, 131] width 375 height 263
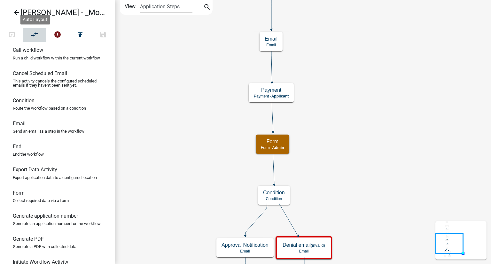
click at [35, 32] on icon "compare_arrows" at bounding box center [35, 35] width 8 height 9
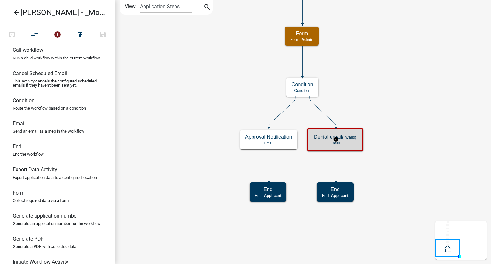
click at [341, 133] on div "Denial email (invalid) Email" at bounding box center [335, 139] width 53 height 19
click at [320, 112] on icon at bounding box center [323, 112] width 26 height 32
click at [417, 95] on icon "Start Start - Applicant End End - Applicant Require User Require user Parcel se…" at bounding box center [302, 131] width 375 height 263
click at [409, 106] on icon "Start Start - Applicant End End - Applicant Require User Require user Parcel se…" at bounding box center [302, 131] width 375 height 263
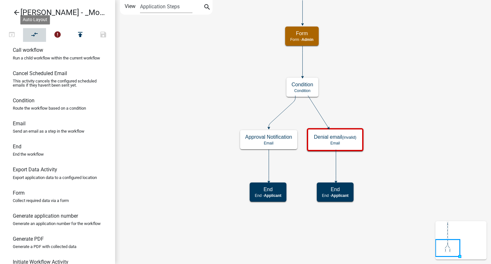
click at [36, 35] on icon "compare_arrows" at bounding box center [35, 35] width 8 height 9
click at [306, 87] on h5 "Condition" at bounding box center [303, 85] width 22 height 6
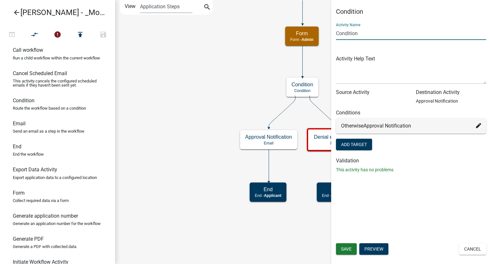
drag, startPoint x: 367, startPoint y: 34, endPoint x: 325, endPoint y: 34, distance: 41.9
click at [325, 34] on main "Start Start - Applicant End End - Applicant Require User Require user Parcel se…" at bounding box center [303, 132] width 376 height 264
type input "Approve or Deny"
click at [338, 246] on button "Save" at bounding box center [346, 249] width 21 height 12
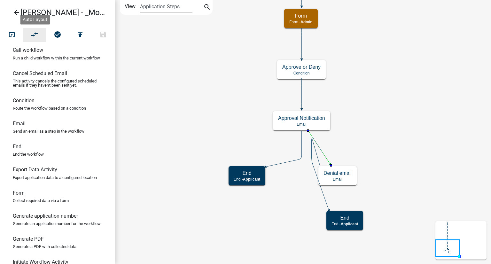
click at [35, 34] on icon "compare_arrows" at bounding box center [35, 35] width 8 height 9
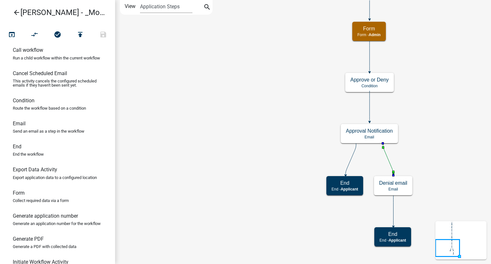
click at [347, 162] on icon "Start Start - Applicant End End - Applicant Require User Require user Parcel se…" at bounding box center [302, 131] width 375 height 263
click at [349, 163] on icon at bounding box center [351, 159] width 11 height 31
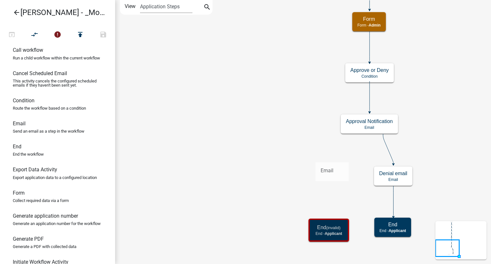
drag, startPoint x: 37, startPoint y: 137, endPoint x: 316, endPoint y: 157, distance: 278.8
click at [316, 157] on div "arrow_back [PERSON_NAME] - _Module 2. Soil Analysis Request - Build a Workflow …" at bounding box center [245, 132] width 491 height 264
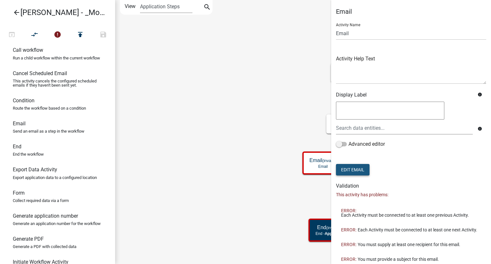
click at [353, 167] on button "Edit Email" at bounding box center [353, 170] width 34 height 12
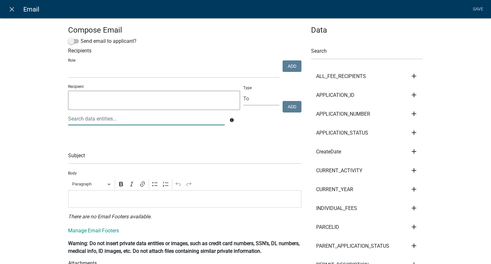
click at [104, 118] on div at bounding box center [146, 118] width 166 height 13
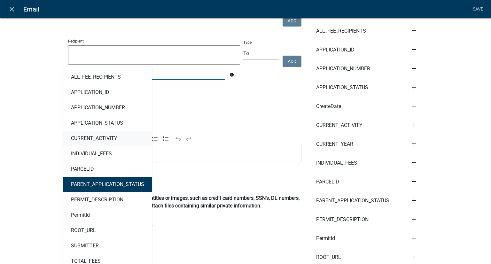
scroll to position [46, 0]
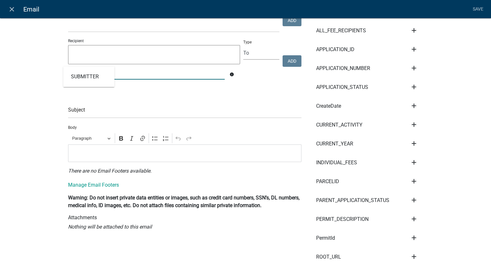
type input "applicant"
click at [149, 101] on div "Subject" at bounding box center [184, 107] width 233 height 22
click at [189, 78] on input "applicant" at bounding box center [146, 72] width 157 height 13
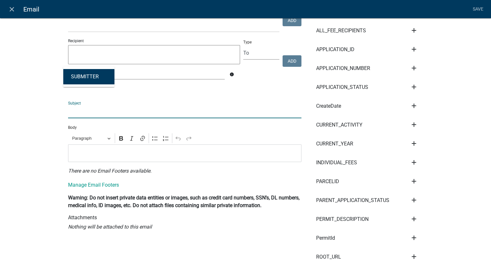
drag, startPoint x: 199, startPoint y: 108, endPoint x: 121, endPoint y: 122, distance: 78.9
click at [121, 122] on div "Compose Email Send email to applicant? Recipients Role kiantest Kian Engineer A…" at bounding box center [184, 224] width 243 height 488
click at [120, 113] on input "text" at bounding box center [184, 111] width 233 height 13
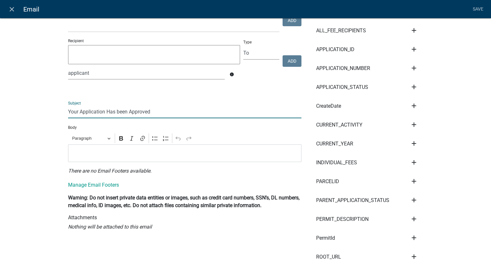
type input "Your Application Has been Approved"
click at [73, 153] on p "Editor editing area: main. Press Alt+0 for help." at bounding box center [185, 153] width 227 height 8
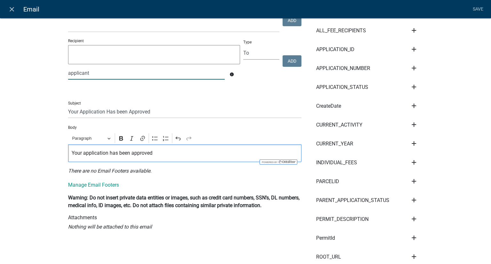
click at [127, 77] on input "applicant" at bounding box center [146, 72] width 157 height 13
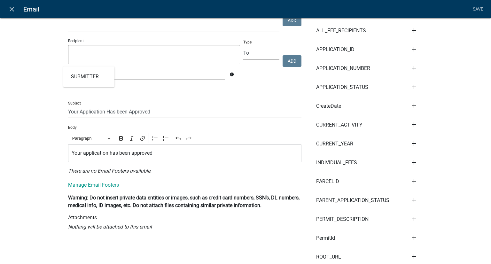
click at [230, 74] on icon "info" at bounding box center [232, 74] width 4 height 4
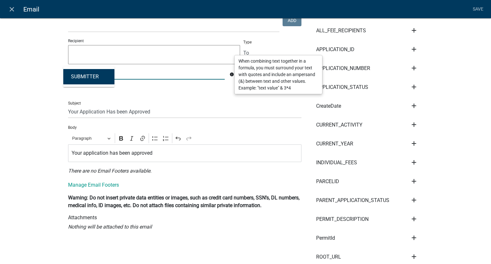
click at [84, 77] on div "applicant SUBMITTER" at bounding box center [146, 72] width 166 height 13
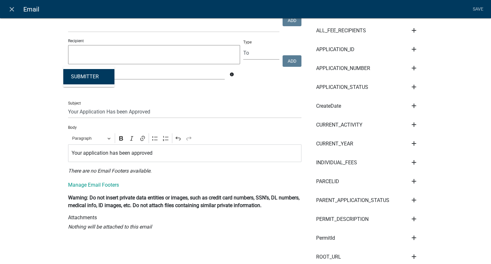
click at [133, 60] on textarea at bounding box center [154, 54] width 172 height 19
click at [113, 72] on input "applicant" at bounding box center [146, 72] width 157 height 13
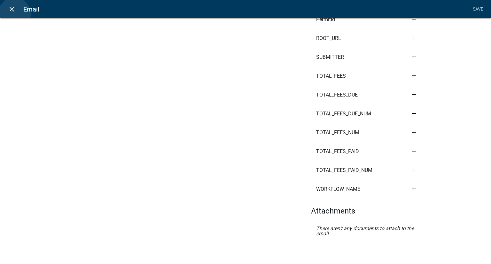
click at [14, 14] on link "close" at bounding box center [11, 9] width 13 height 13
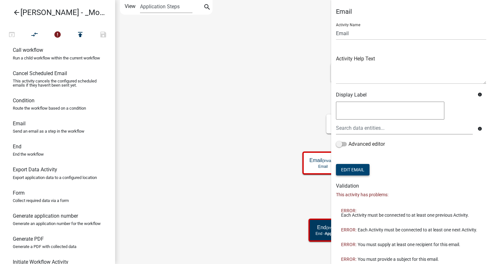
scroll to position [0, 0]
click at [143, 130] on icon "Start Start - Applicant End End - Applicant Require User Require user Parcel se…" at bounding box center [302, 131] width 375 height 263
click at [352, 170] on button "Edit Email" at bounding box center [353, 170] width 34 height 12
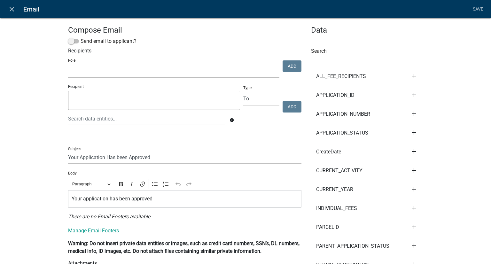
click at [174, 78] on select "kiantest Kian Engineer Admin" at bounding box center [173, 71] width 211 height 13
select select "1915ea58-7059-4941-9cac-dbbdee29afec"
click at [68, 65] on select "kiantest Kian Engineer Admin" at bounding box center [173, 71] width 211 height 13
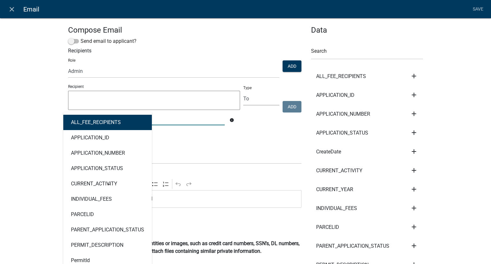
click at [143, 120] on div "ALL_FEE_RECIPIENTS APPLICATION_ID APPLICATION_NUMBER APPLICATION_STATUS CURRENT…" at bounding box center [146, 118] width 166 height 13
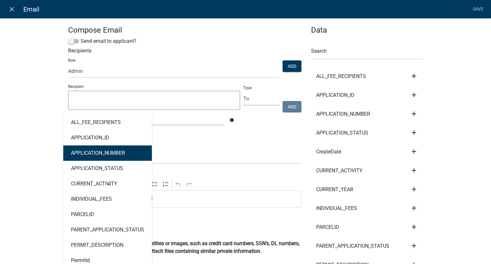
click at [465, 80] on div "Compose Email Send email to applicant? Recipients Role kiantest Kian Engineer A…" at bounding box center [245, 267] width 491 height 519
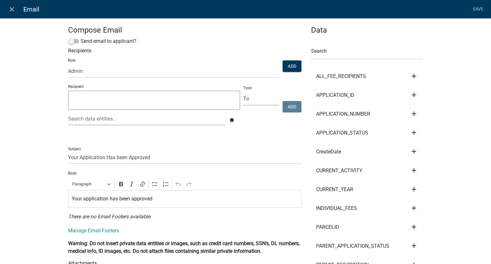
drag, startPoint x: 287, startPoint y: 105, endPoint x: 260, endPoint y: 135, distance: 40.3
click at [260, 135] on div "Compose Email Send email to applicant? Recipients Role kiantest Kian Engineer A…" at bounding box center [184, 270] width 243 height 488
click at [244, 104] on select "To CC BCC" at bounding box center [261, 98] width 36 height 13
click at [231, 120] on icon "info" at bounding box center [232, 120] width 4 height 4
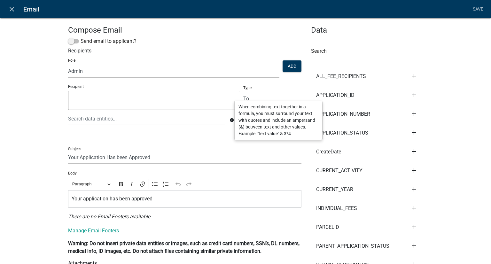
click at [181, 136] on div "Compose Email Send email to applicant? Recipients Role kiantest Kian Engineer A…" at bounding box center [184, 270] width 243 height 488
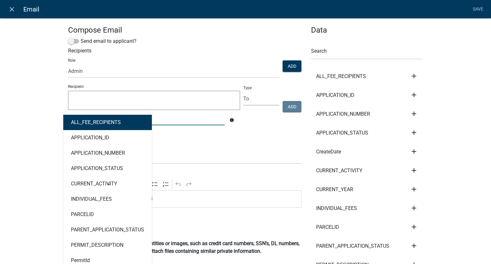
click at [115, 116] on div "ALL_FEE_RECIPIENTS APPLICATION_ID APPLICATION_NUMBER APPLICATION_STATUS CURRENT…" at bounding box center [146, 118] width 166 height 13
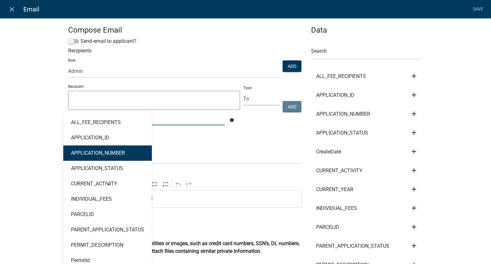
click at [106, 156] on ngb-highlight "APPLICATION_NUMBER" at bounding box center [98, 153] width 54 height 5
type textarea "APPLICATION_NUMBER"
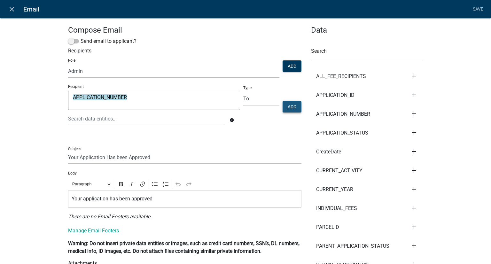
click at [292, 108] on button "Add" at bounding box center [292, 107] width 19 height 12
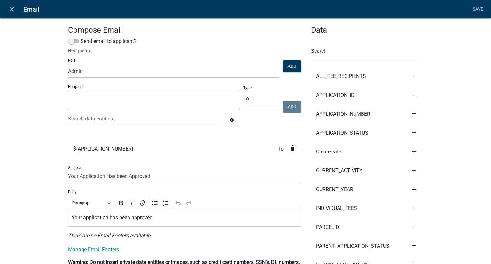
click at [183, 94] on textarea at bounding box center [154, 100] width 172 height 19
click at [477, 8] on link "Save" at bounding box center [478, 9] width 16 height 12
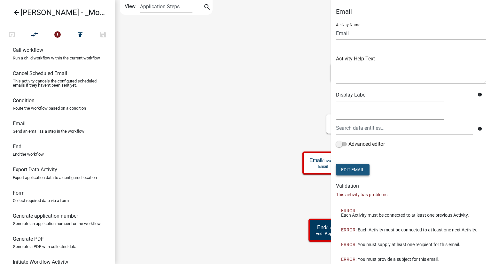
click at [359, 174] on button "Edit Email" at bounding box center [353, 170] width 34 height 12
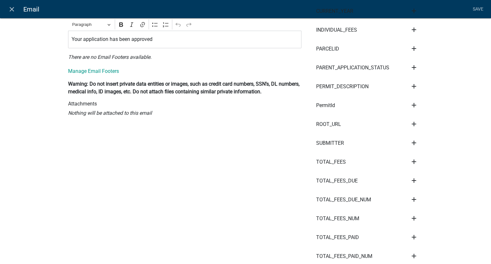
scroll to position [264, 0]
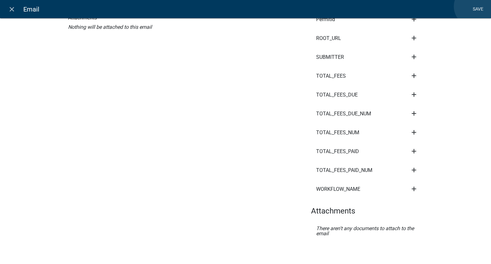
click at [474, 6] on link "Save" at bounding box center [478, 9] width 16 height 12
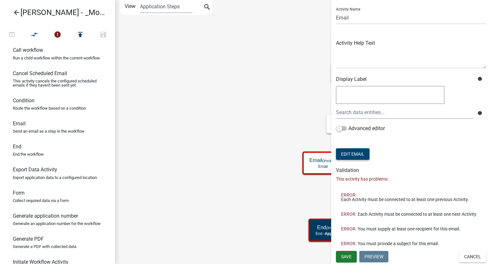
scroll to position [0, 0]
click at [351, 259] on span "Save" at bounding box center [346, 256] width 11 height 5
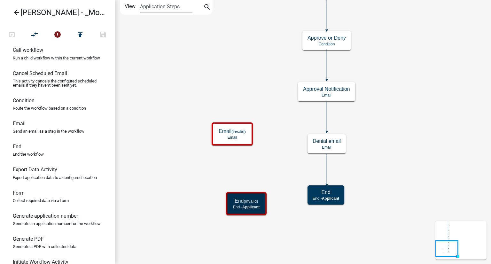
click at [430, 145] on icon "Start Start - Applicant End End - Applicant Require User Require user Parcel se…" at bounding box center [302, 131] width 375 height 263
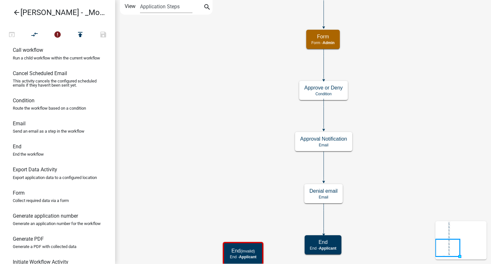
click at [422, 185] on icon "Start Start - Applicant End End - Applicant Require User Require user Parcel se…" at bounding box center [302, 132] width 375 height 264
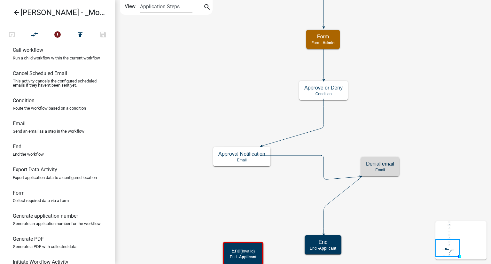
click at [337, 176] on icon "Start Start - Applicant End End - Applicant Require User Require user Parcel se…" at bounding box center [302, 132] width 375 height 264
click at [312, 156] on icon at bounding box center [310, 167] width 100 height 24
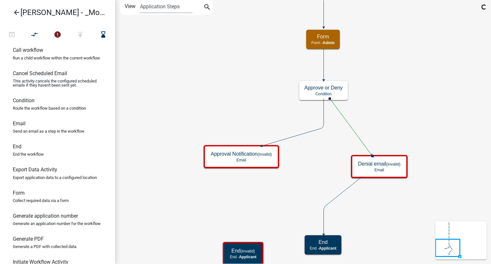
click at [405, 107] on icon "Start Start - Applicant End End - Applicant Require User Require user Parcel se…" at bounding box center [302, 132] width 375 height 264
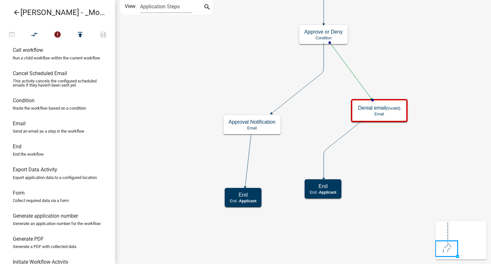
click at [349, 68] on icon at bounding box center [351, 71] width 42 height 56
click at [415, 41] on icon "Start Start - Applicant End End - Applicant Require User Require user Parcel se…" at bounding box center [302, 131] width 375 height 263
click at [339, 137] on icon "Start Start - Applicant End End - Applicant Require User Require user Parcel se…" at bounding box center [302, 131] width 375 height 263
click at [340, 139] on icon at bounding box center [343, 150] width 39 height 58
click at [387, 178] on icon "Start Start - Applicant End End - Applicant Require User Require user Parcel se…" at bounding box center [302, 131] width 375 height 263
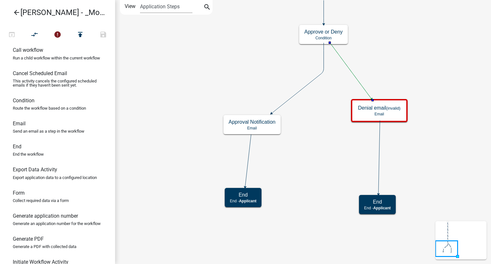
click at [348, 66] on icon at bounding box center [351, 71] width 42 height 56
click at [415, 23] on icon "Start Start - Applicant End End - Applicant Require User Require user Parcel se…" at bounding box center [302, 131] width 375 height 263
